Goal: Navigation & Orientation: Find specific page/section

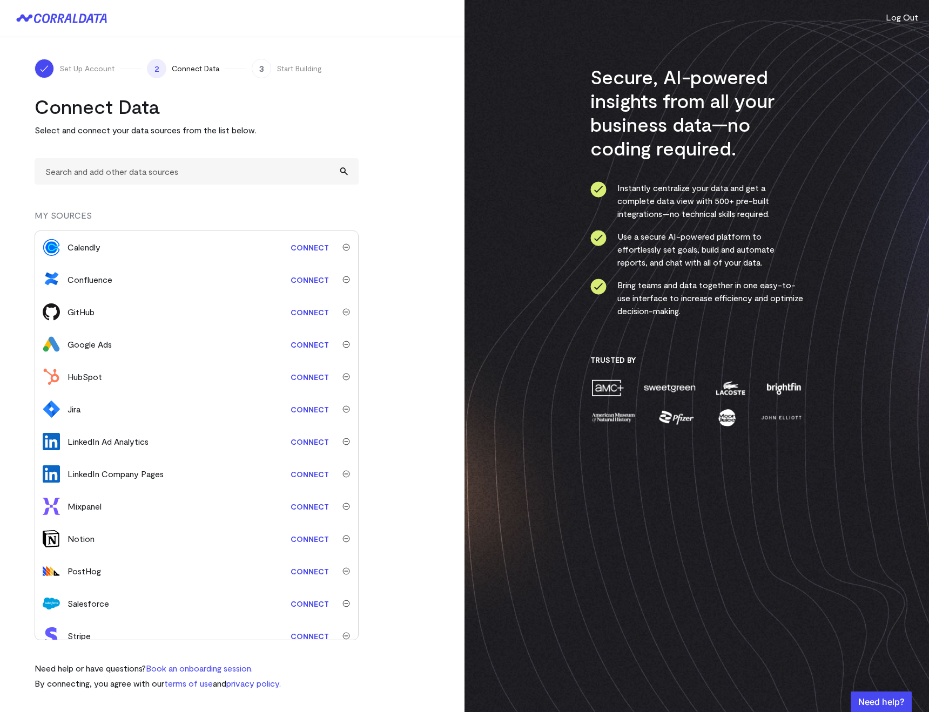
click at [887, 22] on button "Log Out" at bounding box center [902, 17] width 32 height 13
click at [893, 17] on button "Log Out" at bounding box center [902, 17] width 32 height 13
